Goal: Task Accomplishment & Management: Use online tool/utility

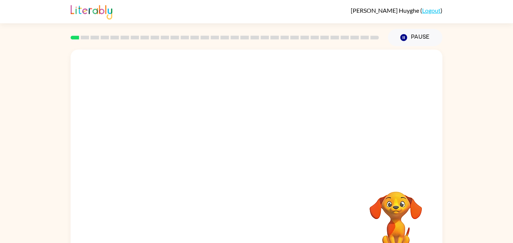
scroll to position [21, 0]
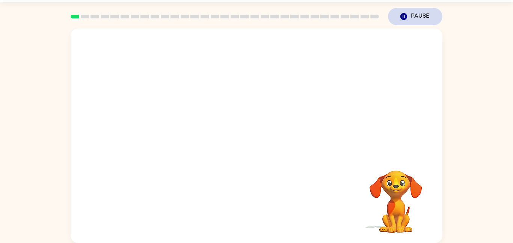
click at [411, 12] on button "Pause Pause" at bounding box center [415, 16] width 54 height 17
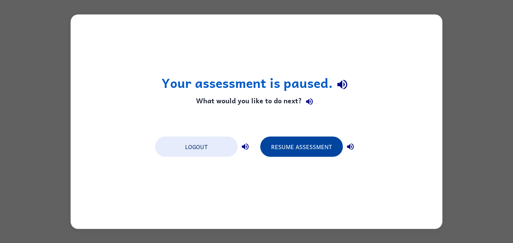
click at [314, 152] on button "Resume Assessment" at bounding box center [301, 146] width 83 height 20
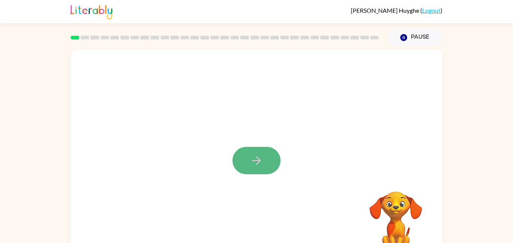
click at [258, 165] on icon "button" at bounding box center [256, 160] width 13 height 13
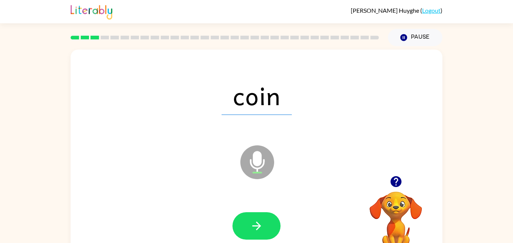
click at [264, 159] on icon "Microphone The Microphone is here when it is your turn to talk" at bounding box center [295, 172] width 113 height 56
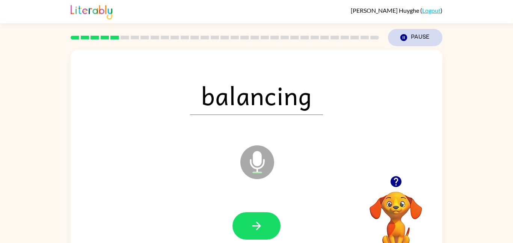
click at [422, 35] on button "Pause Pause" at bounding box center [415, 37] width 54 height 17
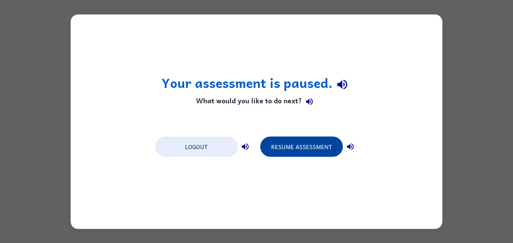
click at [313, 146] on button "Resume Assessment" at bounding box center [301, 146] width 83 height 20
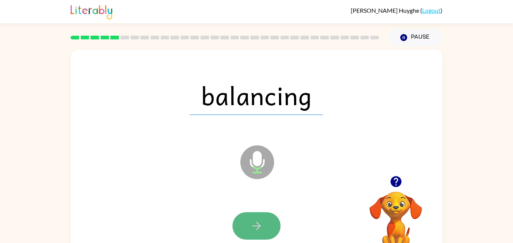
click at [268, 233] on button "button" at bounding box center [257, 225] width 48 height 27
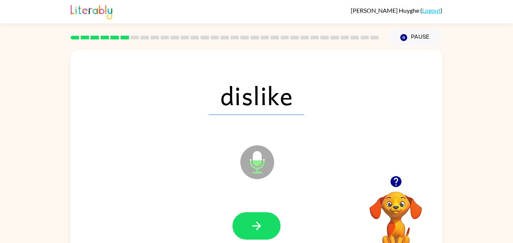
click at [268, 233] on button "button" at bounding box center [257, 225] width 48 height 27
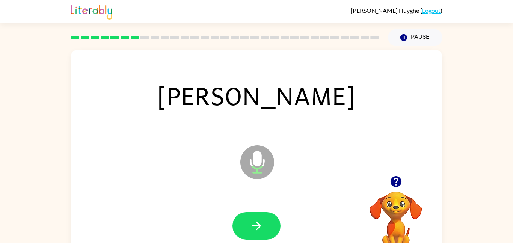
click at [268, 233] on button "button" at bounding box center [257, 225] width 48 height 27
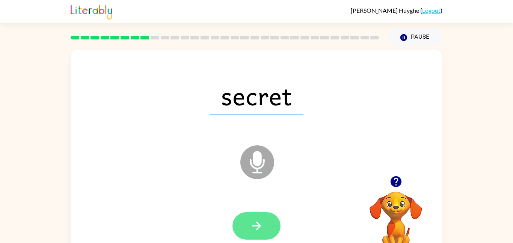
click at [268, 232] on button "button" at bounding box center [257, 225] width 48 height 27
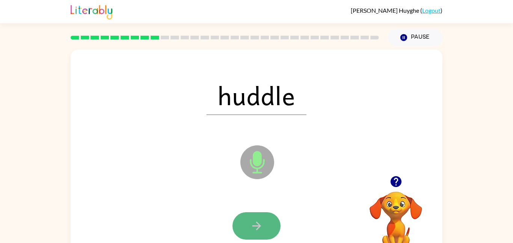
click at [254, 218] on button "button" at bounding box center [257, 225] width 48 height 27
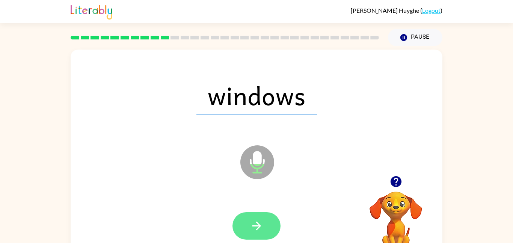
click at [267, 222] on button "button" at bounding box center [257, 225] width 48 height 27
click at [254, 230] on icon "button" at bounding box center [256, 225] width 13 height 13
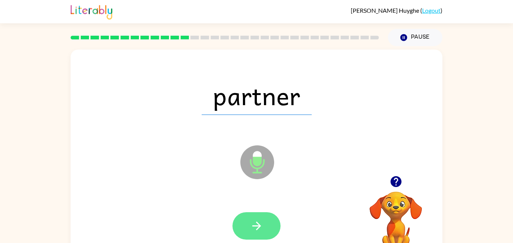
click at [261, 221] on icon "button" at bounding box center [256, 225] width 13 height 13
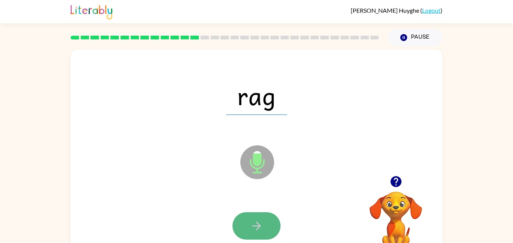
click at [268, 224] on button "button" at bounding box center [257, 225] width 48 height 27
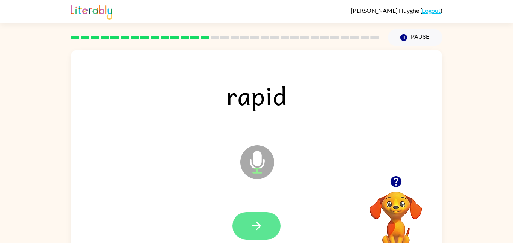
click at [259, 222] on icon "button" at bounding box center [256, 225] width 13 height 13
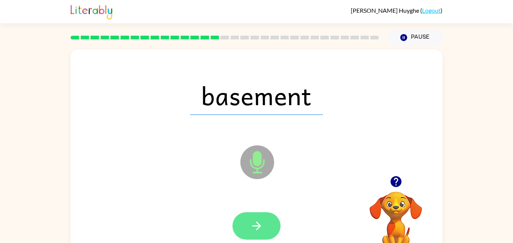
click at [272, 223] on button "button" at bounding box center [257, 225] width 48 height 27
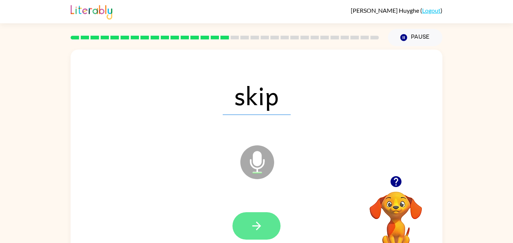
click at [253, 227] on icon "button" at bounding box center [256, 225] width 13 height 13
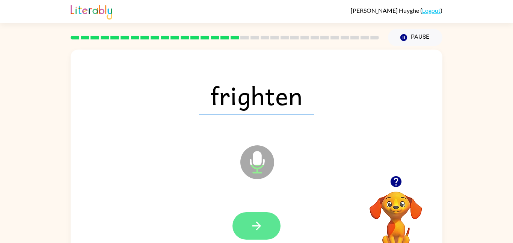
click at [268, 220] on button "button" at bounding box center [257, 225] width 48 height 27
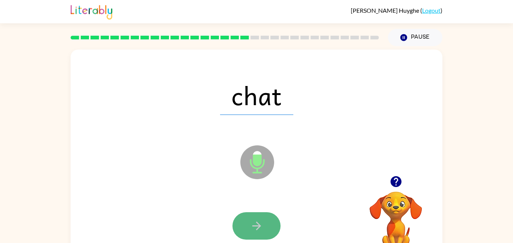
click at [266, 218] on button "button" at bounding box center [257, 225] width 48 height 27
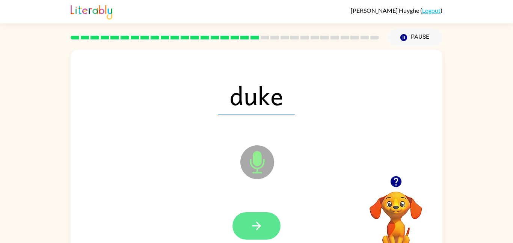
click at [273, 224] on button "button" at bounding box center [257, 225] width 48 height 27
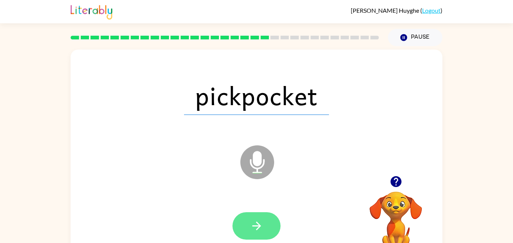
click at [257, 224] on icon "button" at bounding box center [256, 225] width 13 height 13
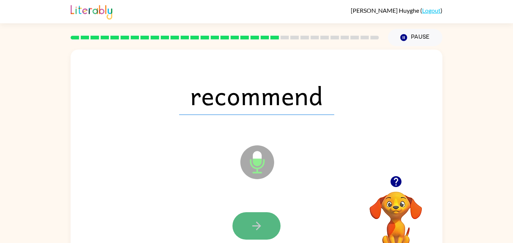
click at [261, 219] on icon "button" at bounding box center [256, 225] width 13 height 13
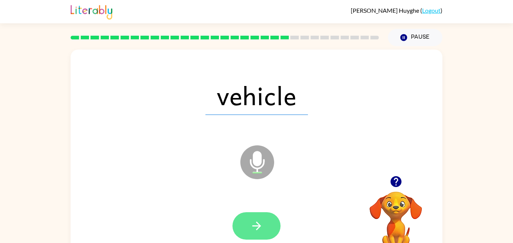
click at [271, 218] on button "button" at bounding box center [257, 225] width 48 height 27
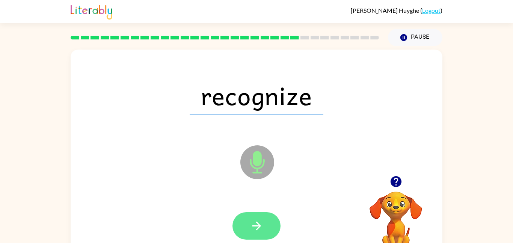
click at [269, 221] on button "button" at bounding box center [257, 225] width 48 height 27
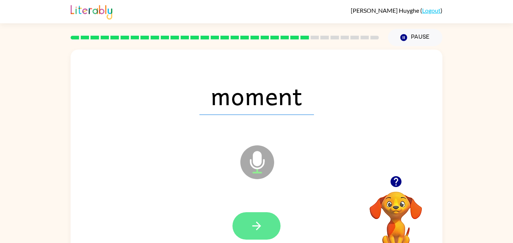
click at [272, 221] on button "button" at bounding box center [257, 225] width 48 height 27
click at [239, 232] on button "button" at bounding box center [257, 225] width 48 height 27
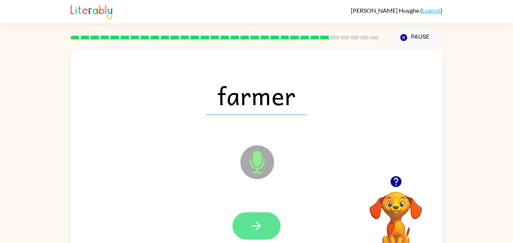
click at [260, 224] on icon "button" at bounding box center [256, 225] width 13 height 13
click at [263, 218] on button "button" at bounding box center [257, 225] width 48 height 27
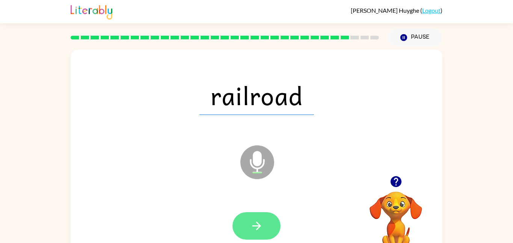
click at [257, 220] on icon "button" at bounding box center [256, 225] width 13 height 13
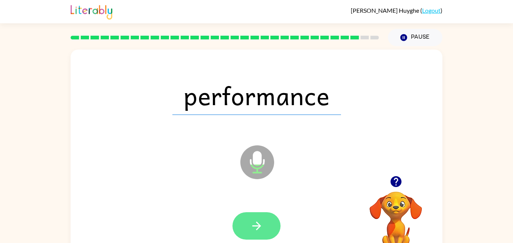
click at [253, 229] on icon "button" at bounding box center [256, 225] width 13 height 13
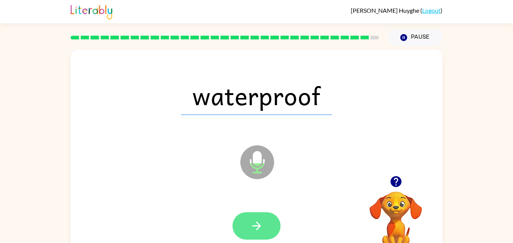
click at [253, 225] on icon "button" at bounding box center [256, 226] width 9 height 9
